Goal: Information Seeking & Learning: Learn about a topic

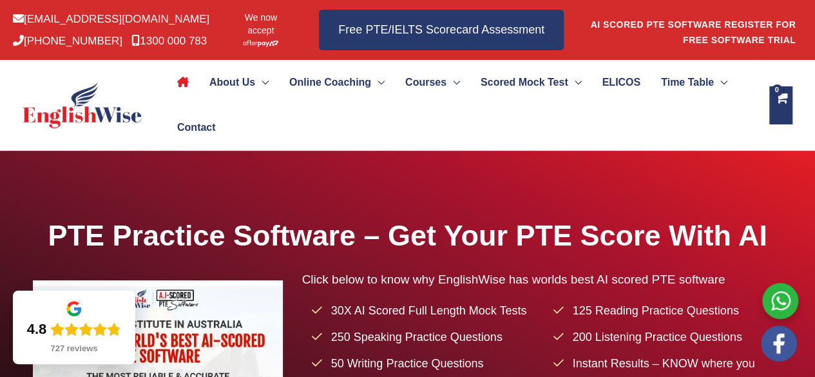
click at [640, 84] on span "ELICOS" at bounding box center [621, 82] width 39 height 45
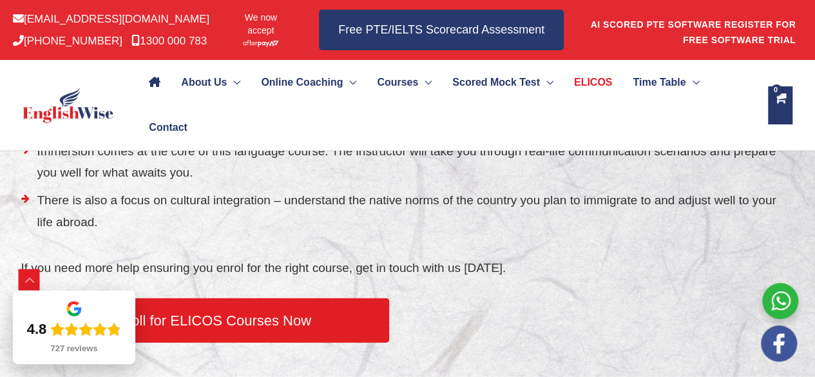
scroll to position [1406, 0]
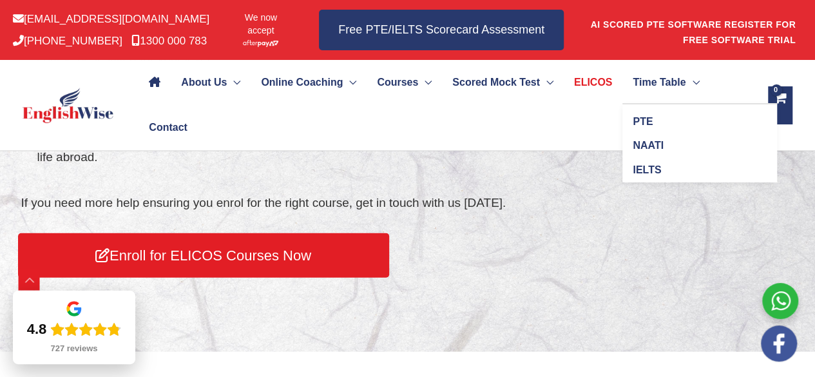
click at [667, 91] on span "Time Table" at bounding box center [659, 82] width 53 height 45
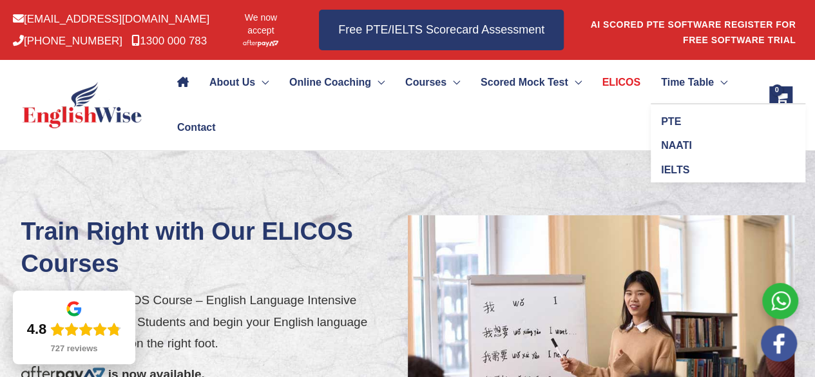
click at [684, 87] on span "Time Table" at bounding box center [687, 82] width 53 height 45
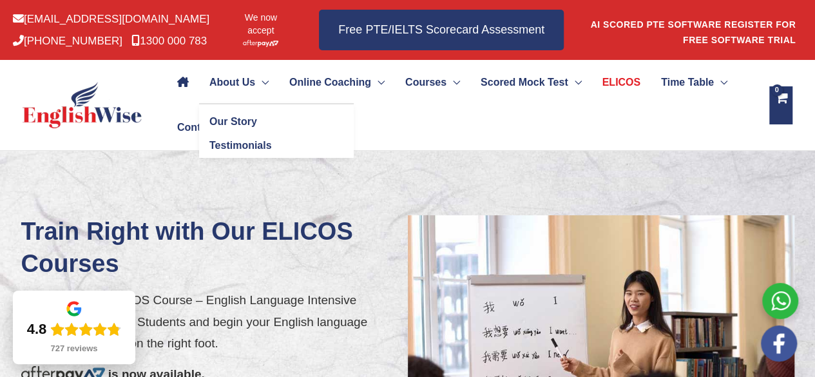
click at [242, 82] on span "About Us" at bounding box center [232, 82] width 46 height 45
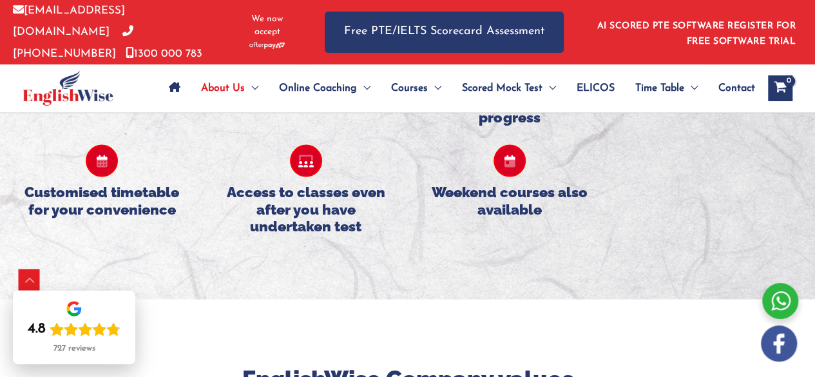
scroll to position [1351, 0]
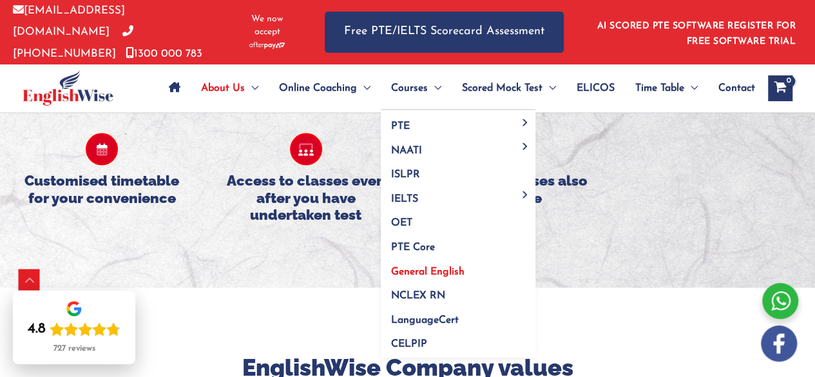
click at [423, 269] on span "General English" at bounding box center [427, 272] width 73 height 10
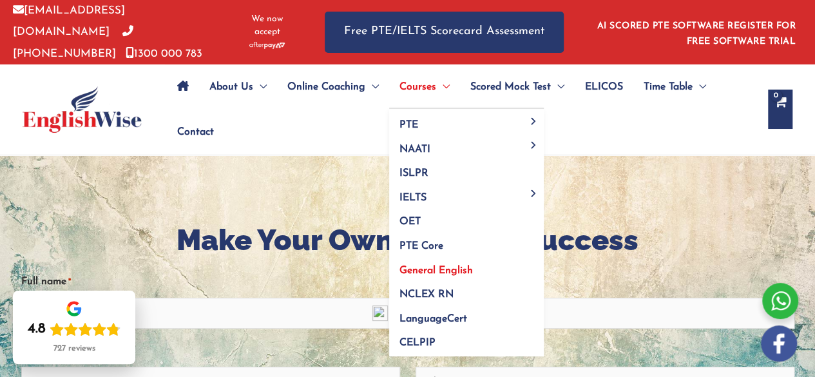
click at [445, 265] on span "General English" at bounding box center [435, 270] width 73 height 10
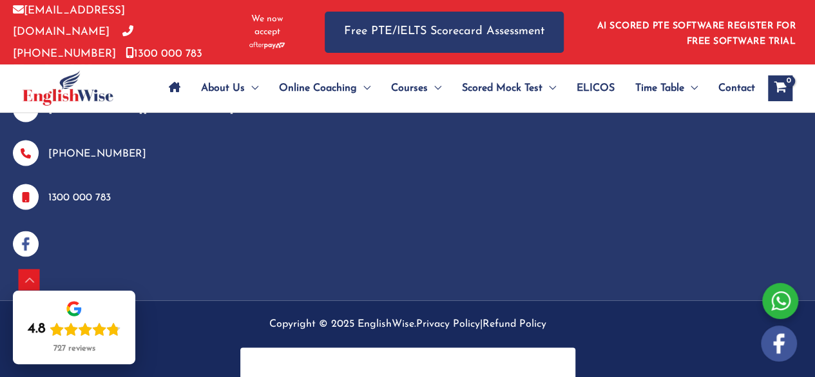
scroll to position [3525, 0]
